Goal: Check status: Check status

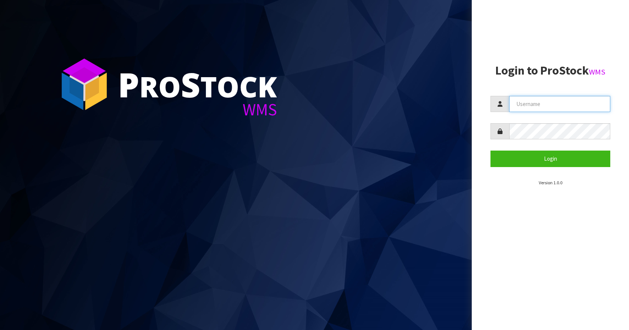
click at [545, 104] on input "text" at bounding box center [559, 104] width 101 height 16
type input "Aquacooler"
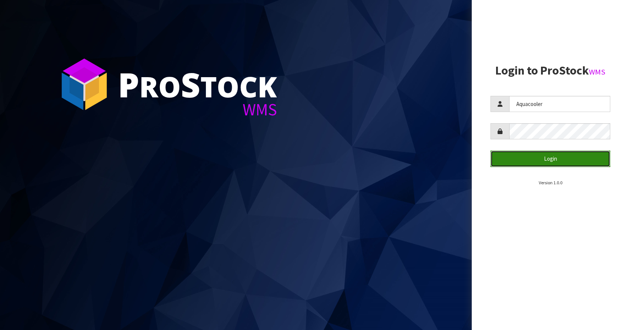
click at [517, 164] on button "Login" at bounding box center [550, 158] width 120 height 16
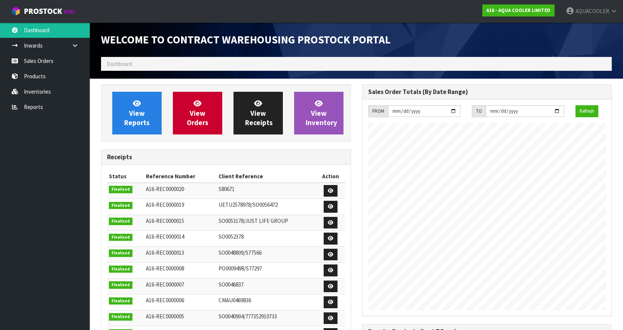
scroll to position [367, 261]
click at [40, 60] on link "Sales Orders" at bounding box center [45, 60] width 90 height 15
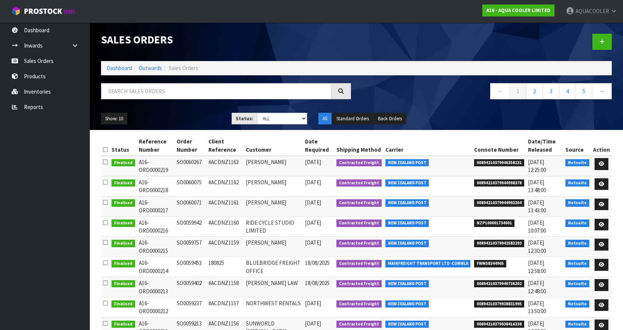
click at [195, 162] on td "SO0060267" at bounding box center [191, 166] width 32 height 20
copy td "SO0060267"
click at [196, 182] on td "SO0060075" at bounding box center [191, 186] width 32 height 20
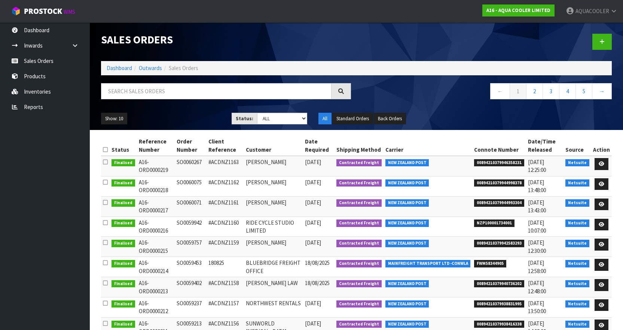
copy td "SO0060075"
click at [193, 201] on td "SO0060071" at bounding box center [191, 206] width 32 height 20
copy td "SO0060071"
click at [194, 222] on td "SO0059942" at bounding box center [191, 226] width 32 height 20
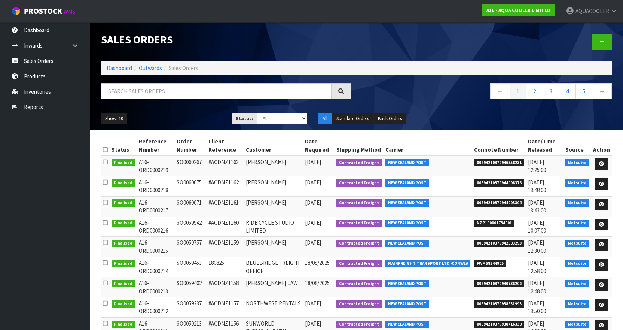
click at [194, 222] on td "SO0059942" at bounding box center [191, 226] width 32 height 20
copy td "SO0059942"
click at [193, 240] on td "SO0059757" at bounding box center [191, 247] width 32 height 20
copy td "SO0059757"
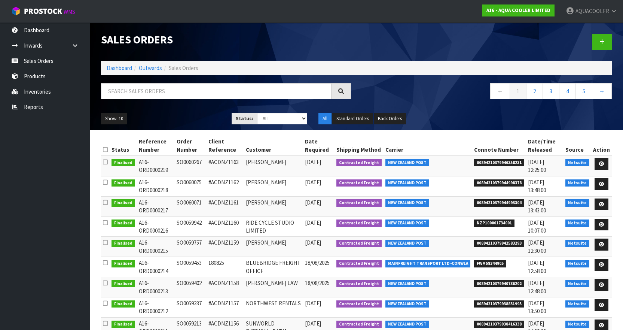
click at [191, 261] on td "SO0059453" at bounding box center [191, 267] width 32 height 20
copy td "SO0059453"
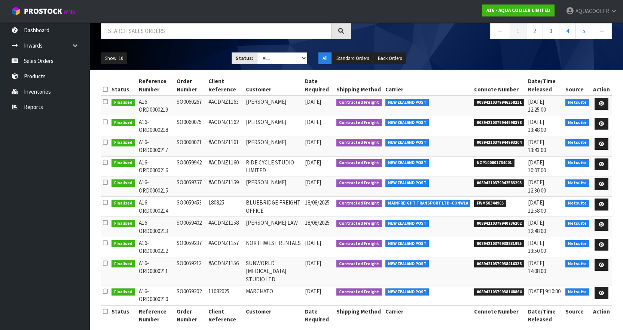
scroll to position [61, 0]
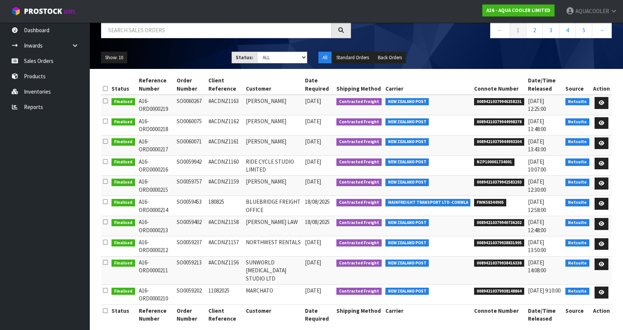
click at [197, 222] on td "SO0059402" at bounding box center [191, 226] width 32 height 20
copy td "SO0059402"
click at [195, 240] on td "SO0059237" at bounding box center [191, 246] width 32 height 20
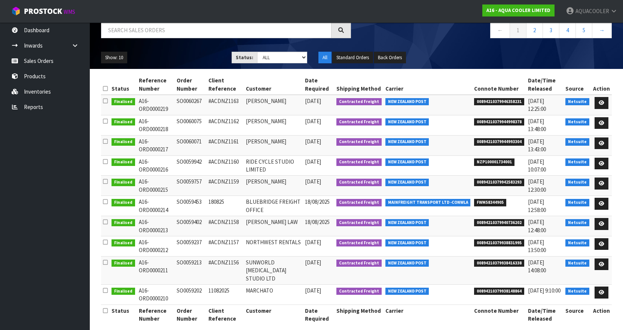
copy td "SO0059237"
